Goal: Task Accomplishment & Management: Manage account settings

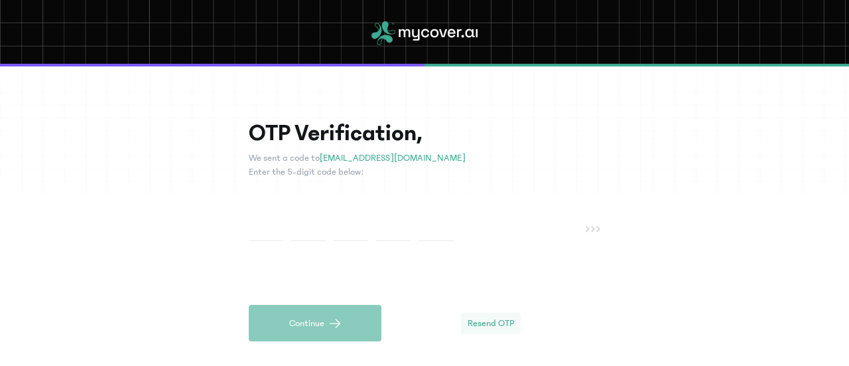
click at [504, 322] on span "Resend OTP" at bounding box center [491, 323] width 46 height 13
click at [261, 230] on input "text" at bounding box center [266, 228] width 35 height 25
type input "*"
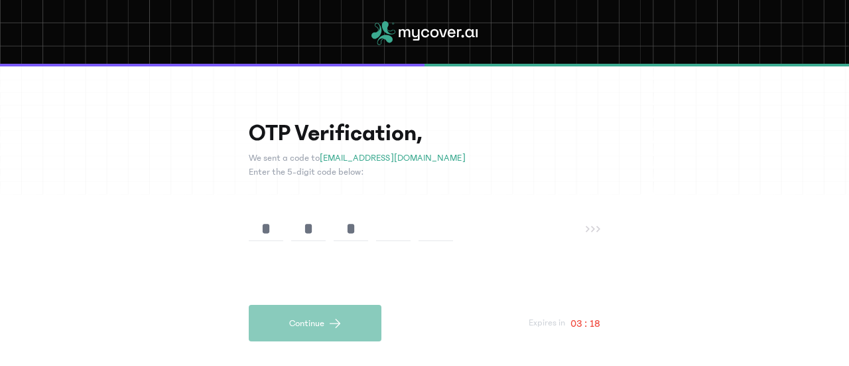
type input "*"
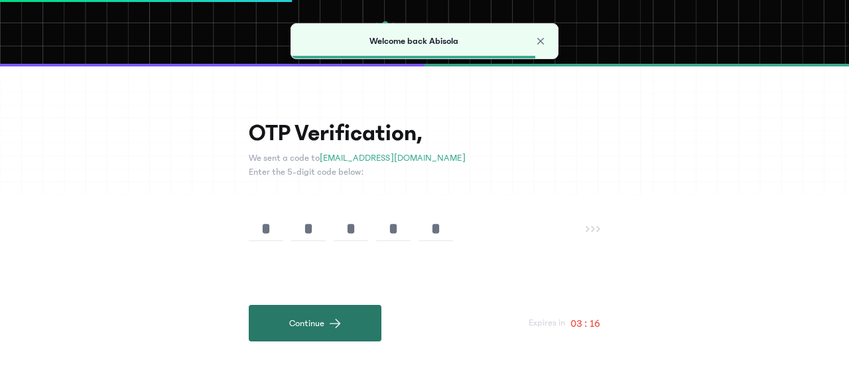
type input "*"
click at [279, 328] on button "Continue" at bounding box center [315, 323] width 133 height 36
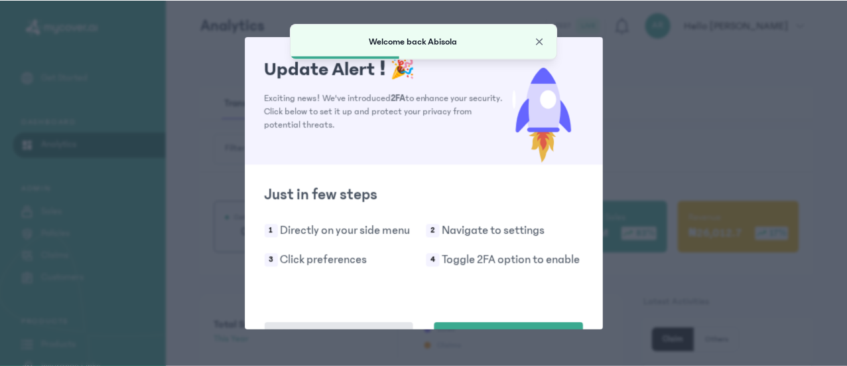
scroll to position [46, 0]
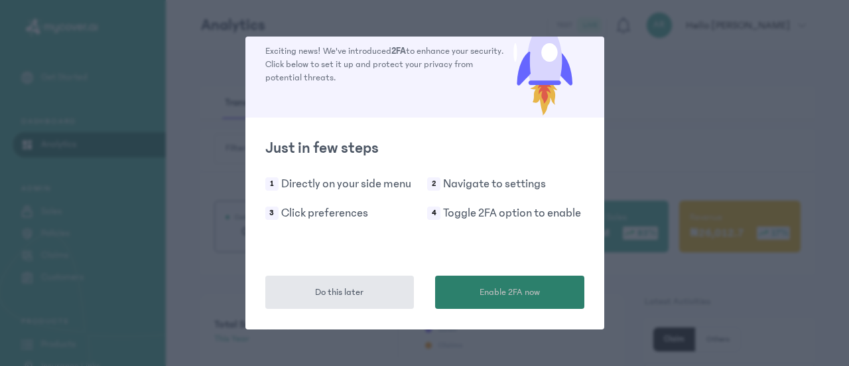
click at [507, 290] on span "Enable 2FA now" at bounding box center [510, 292] width 60 height 14
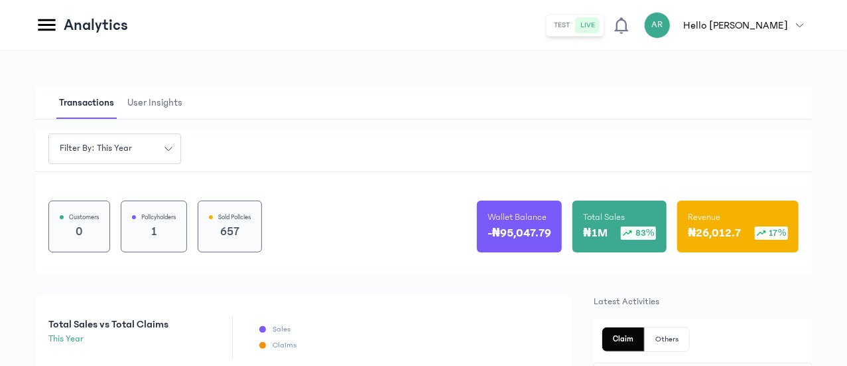
scroll to position [203, 0]
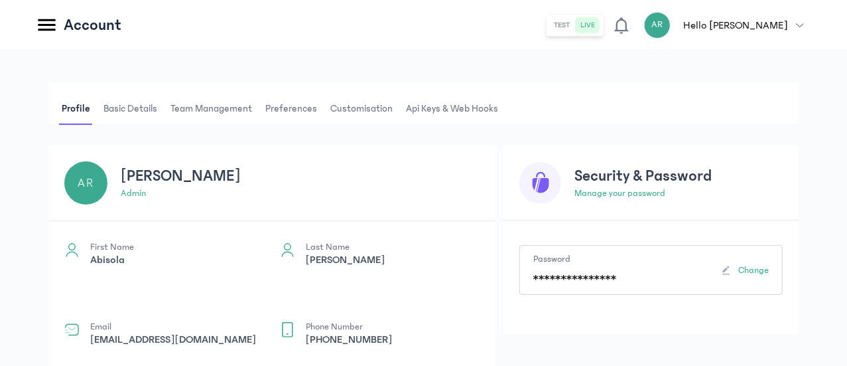
click at [396, 108] on span "Customisation" at bounding box center [362, 109] width 68 height 32
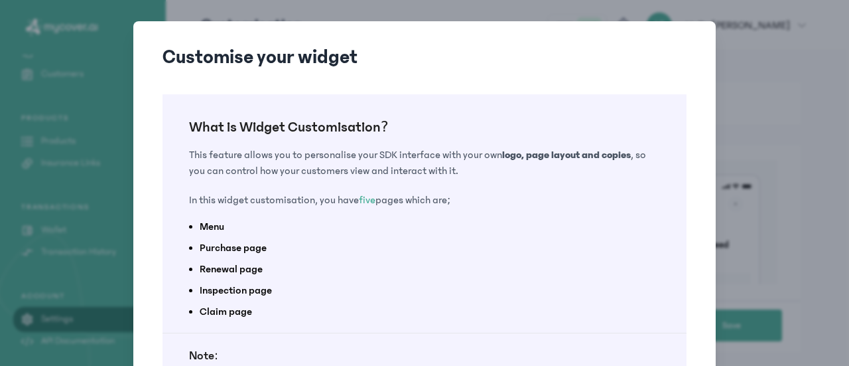
click at [721, 83] on div "Customise your widget What is Widget Customisation? This feature allows you to …" at bounding box center [424, 265] width 849 height 530
click at [709, 66] on div "Customise your widget What is Widget Customisation? This feature allows you to …" at bounding box center [424, 264] width 583 height 487
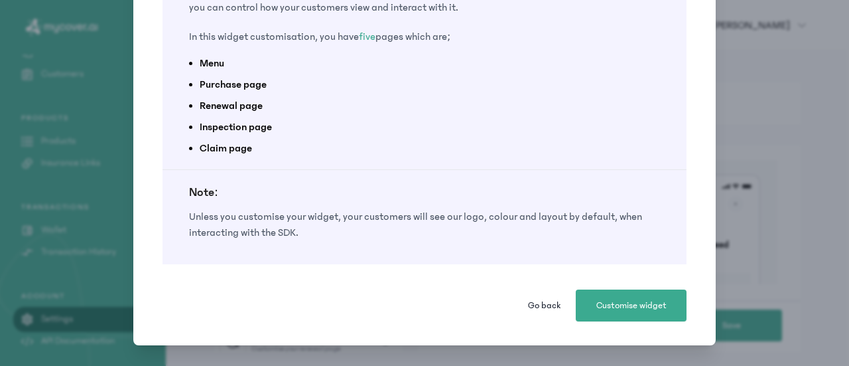
click at [541, 302] on span "Go back" at bounding box center [544, 305] width 33 height 13
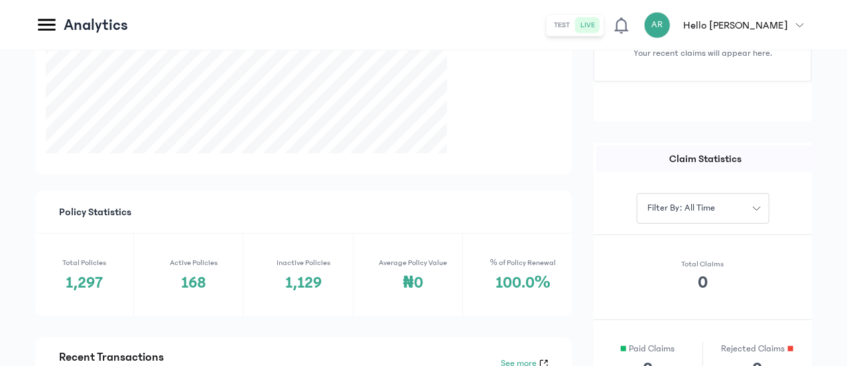
scroll to position [439, 0]
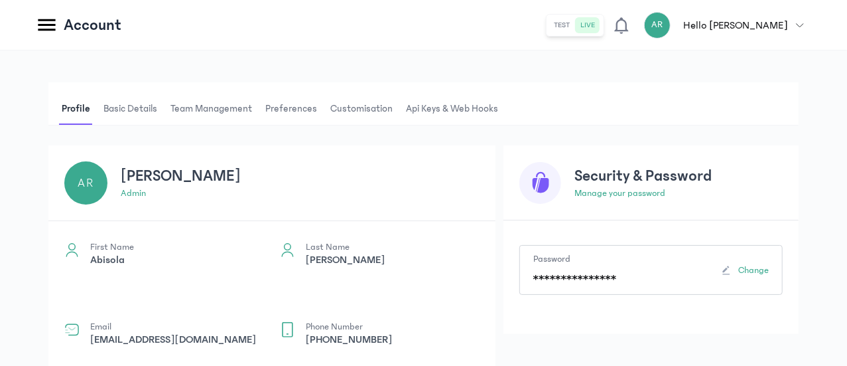
click at [320, 113] on span "Preferences" at bounding box center [291, 109] width 57 height 32
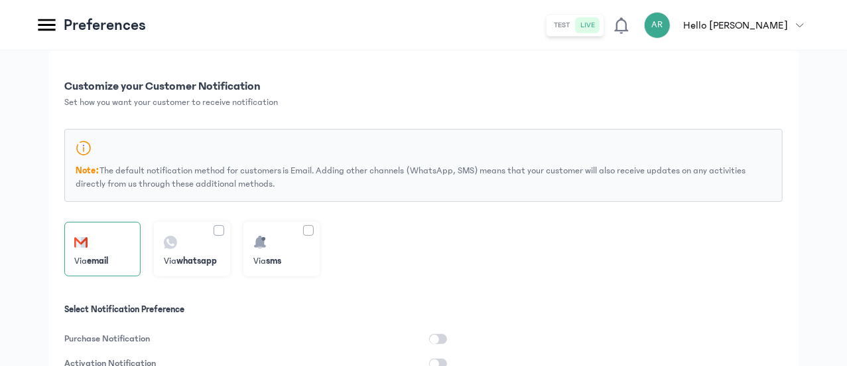
scroll to position [96, 0]
click at [224, 226] on div at bounding box center [219, 229] width 11 height 11
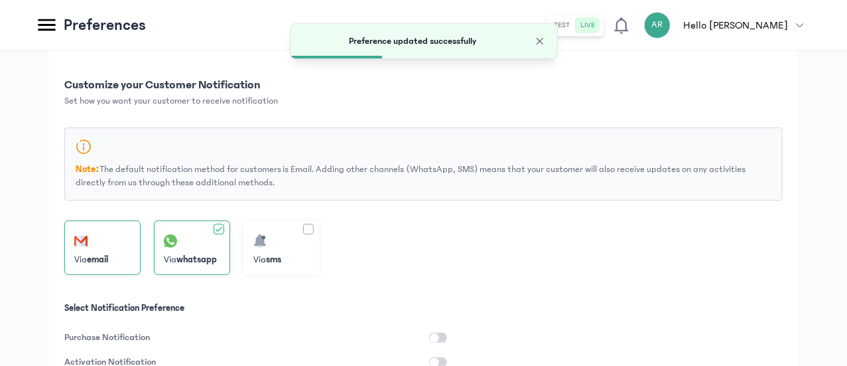
click at [230, 232] on div "Via email" at bounding box center [192, 247] width 76 height 54
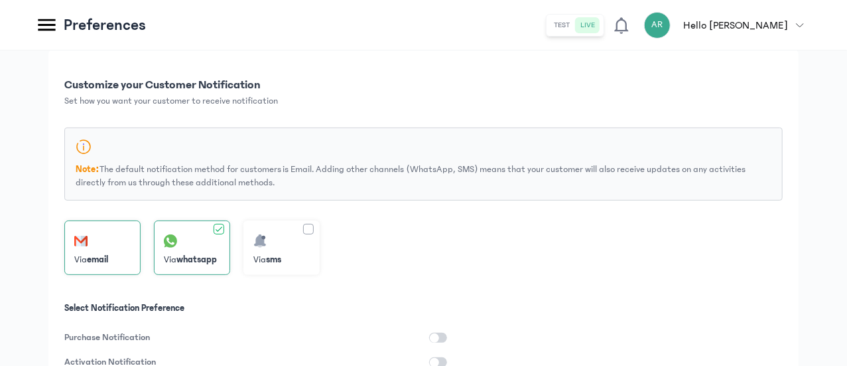
click at [230, 232] on div "Via email" at bounding box center [192, 247] width 76 height 54
click at [230, 228] on div "Via email" at bounding box center [192, 247] width 76 height 54
click at [230, 236] on div "Via email" at bounding box center [192, 247] width 76 height 54
click at [224, 226] on icon at bounding box center [218, 228] width 9 height 9
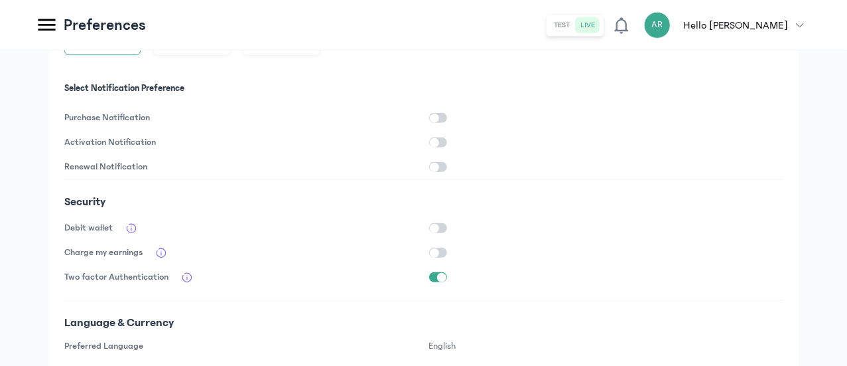
scroll to position [317, 0]
click at [447, 277] on button "button" at bounding box center [438, 276] width 18 height 10
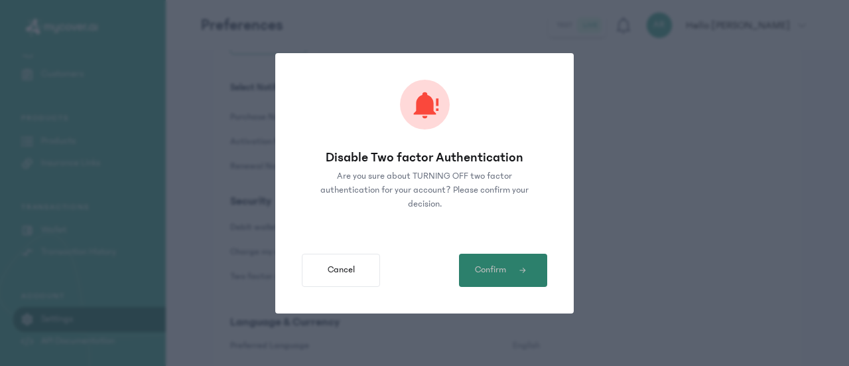
click at [500, 270] on span "Confirm" at bounding box center [490, 270] width 31 height 14
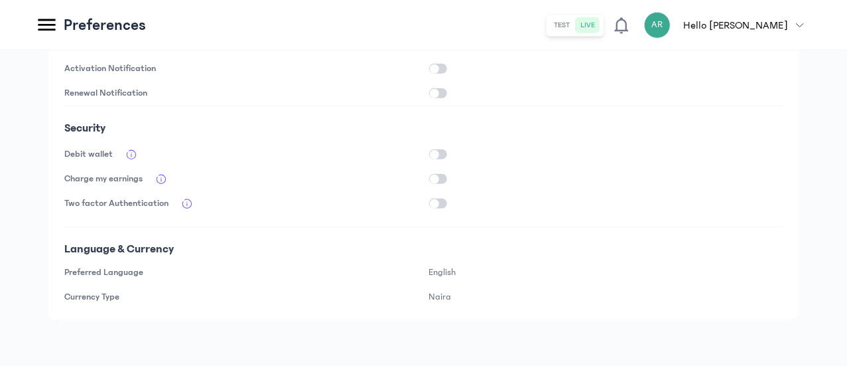
scroll to position [169, 0]
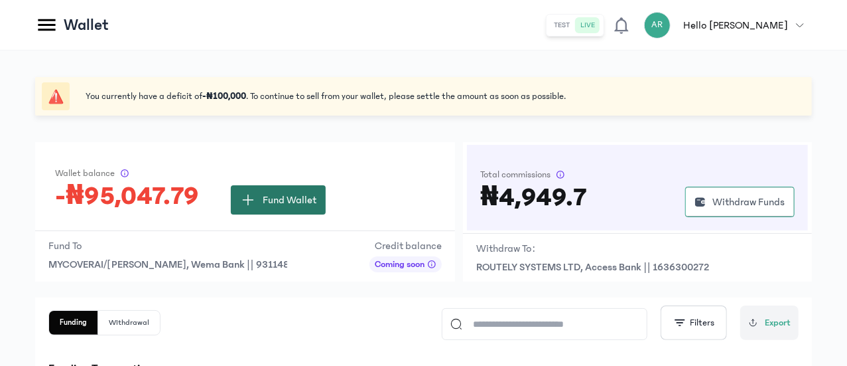
click at [256, 204] on span "button" at bounding box center [248, 200] width 16 height 16
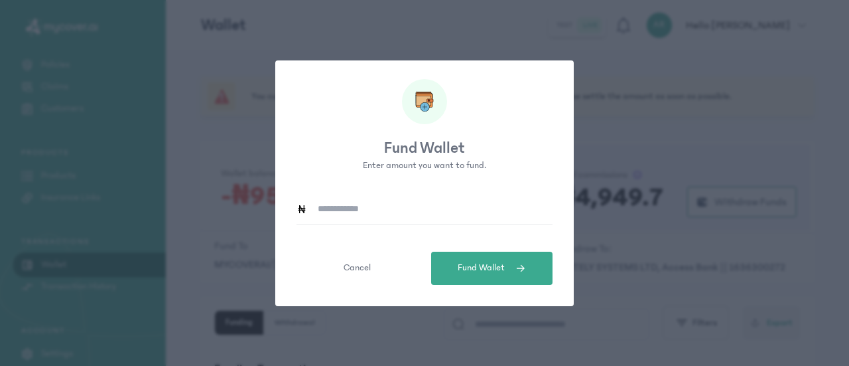
click at [333, 212] on input at bounding box center [430, 209] width 246 height 31
type input "*******"
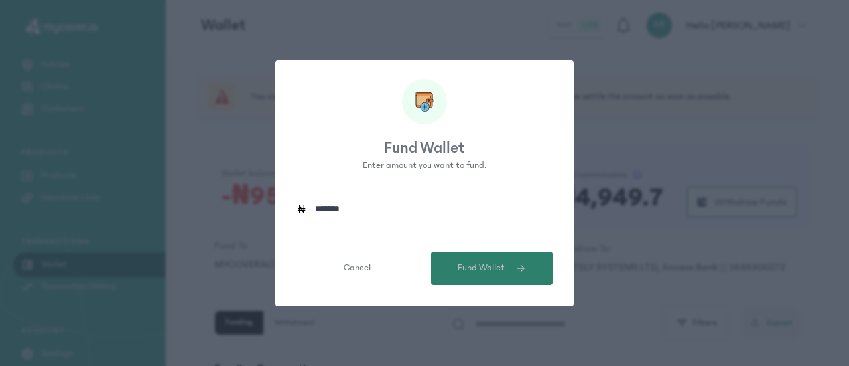
click at [474, 271] on span "Fund Wallet" at bounding box center [481, 268] width 47 height 14
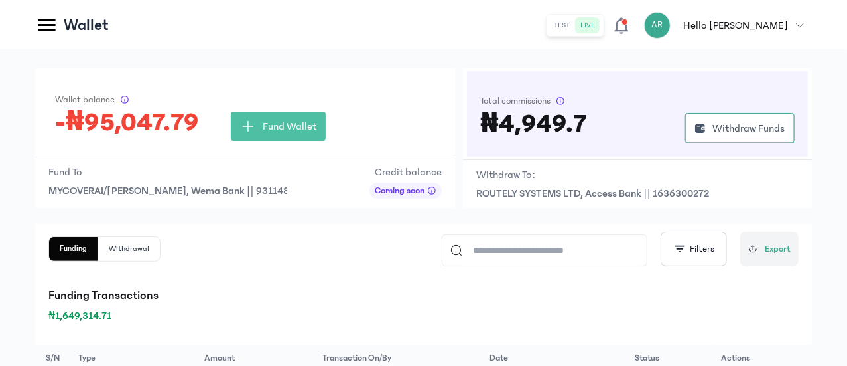
scroll to position [74, 0]
click at [287, 182] on span "MYCOVERAI/[PERSON_NAME], Wema Bank || 9311482938" at bounding box center [167, 190] width 239 height 16
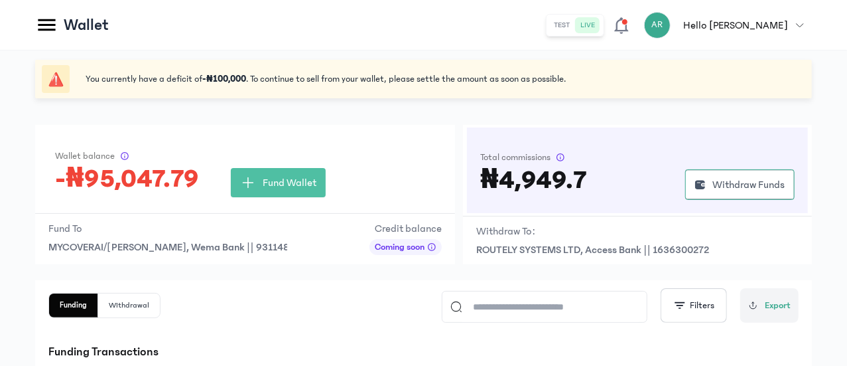
scroll to position [0, 0]
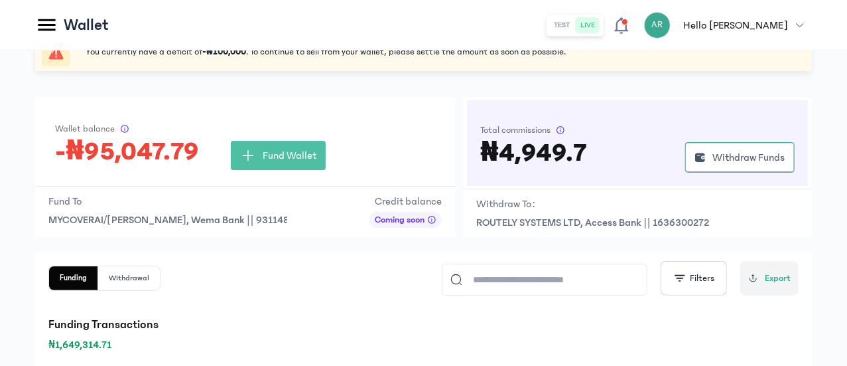
scroll to position [45, 0]
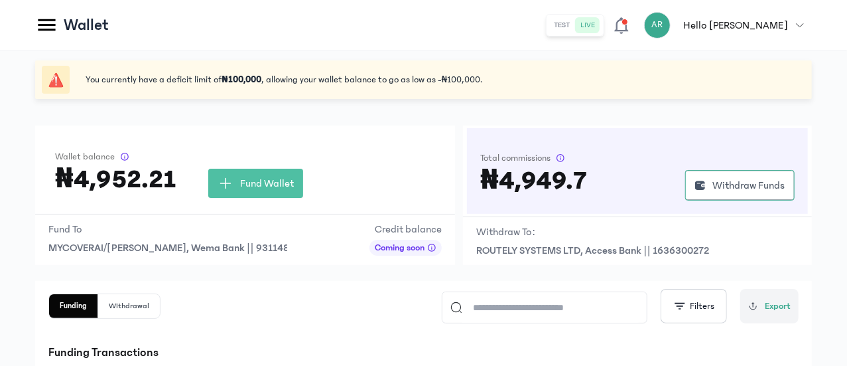
scroll to position [18, 0]
